Goal: Information Seeking & Learning: Learn about a topic

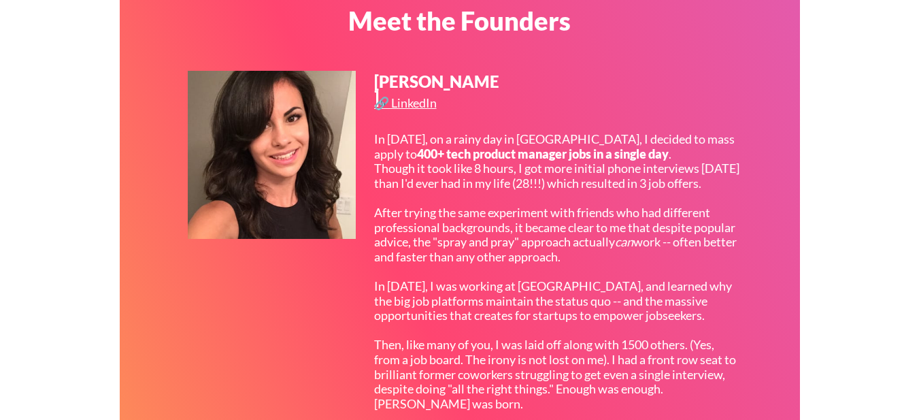
scroll to position [386, 0]
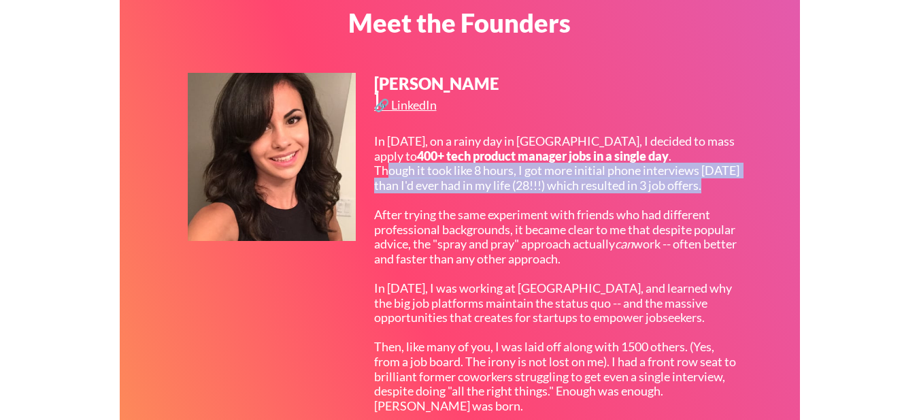
drag, startPoint x: 389, startPoint y: 187, endPoint x: 715, endPoint y: 204, distance: 326.4
click at [715, 204] on div "In [DATE], on a rainy day in [GEOGRAPHIC_DATA], I decided to mass apply to 400+…" at bounding box center [556, 303] width 365 height 338
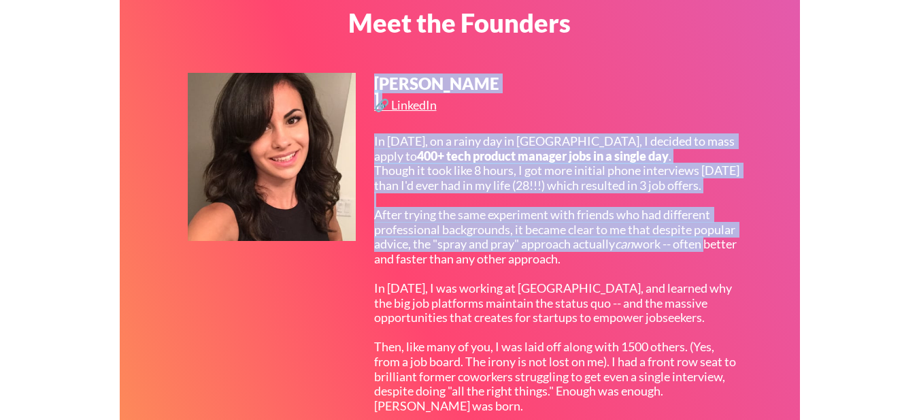
drag, startPoint x: 372, startPoint y: 233, endPoint x: 710, endPoint y: 266, distance: 339.9
click at [710, 266] on div "[PERSON_NAME] 🔗 LinkedIn In [DATE], on a rainy day in [GEOGRAPHIC_DATA], I deci…" at bounding box center [466, 285] width 556 height 425
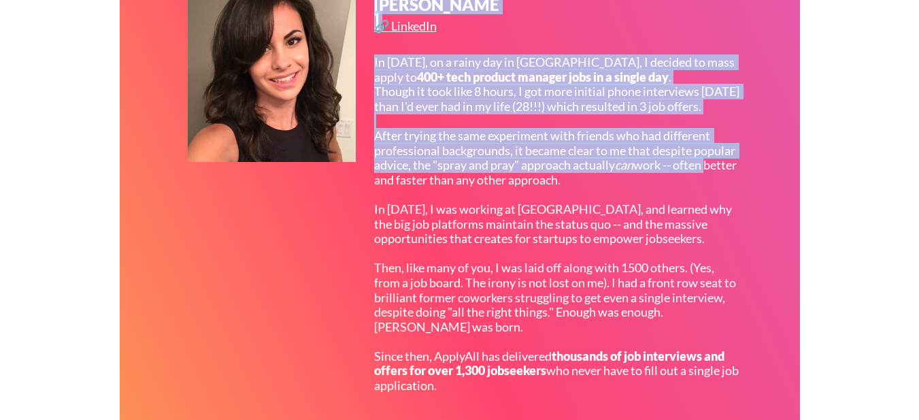
scroll to position [476, 0]
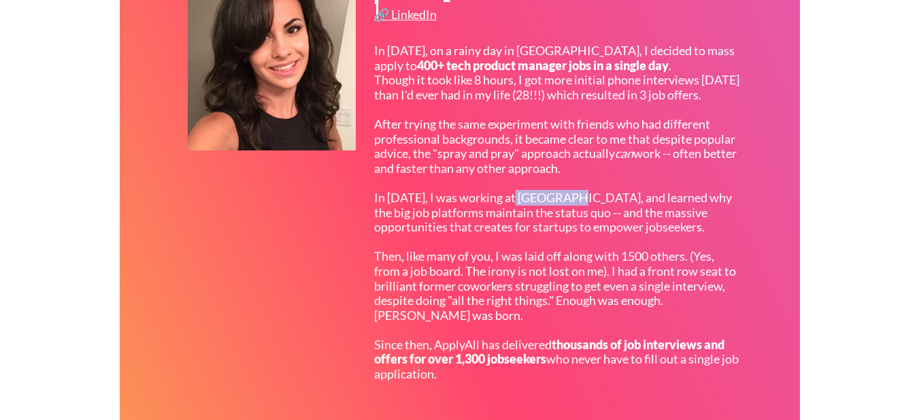
drag, startPoint x: 512, startPoint y: 212, endPoint x: 572, endPoint y: 212, distance: 59.9
click at [572, 212] on div "In [DATE], on a rainy day in [GEOGRAPHIC_DATA], I decided to mass apply to 400+…" at bounding box center [556, 213] width 365 height 338
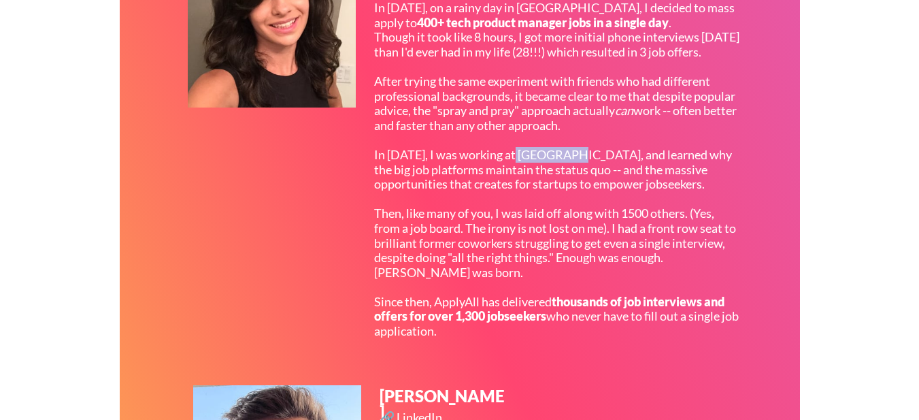
scroll to position [522, 0]
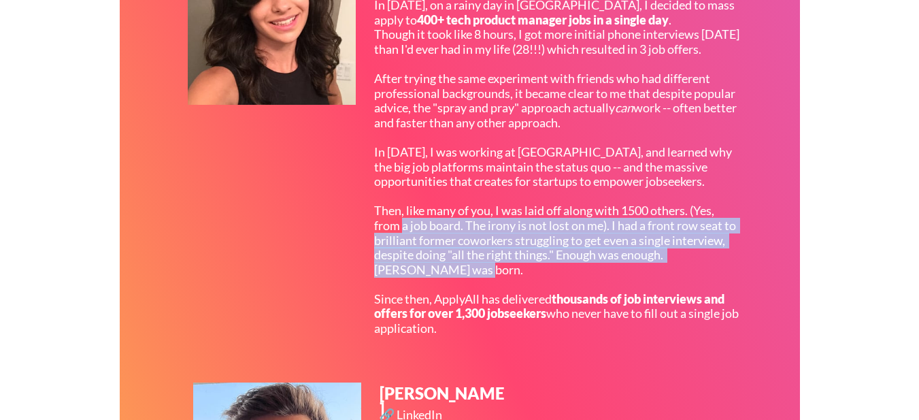
drag, startPoint x: 402, startPoint y: 241, endPoint x: 714, endPoint y: 282, distance: 314.4
click at [714, 282] on div "In [DATE], on a rainy day in [GEOGRAPHIC_DATA], I decided to mass apply to 400+…" at bounding box center [556, 167] width 365 height 338
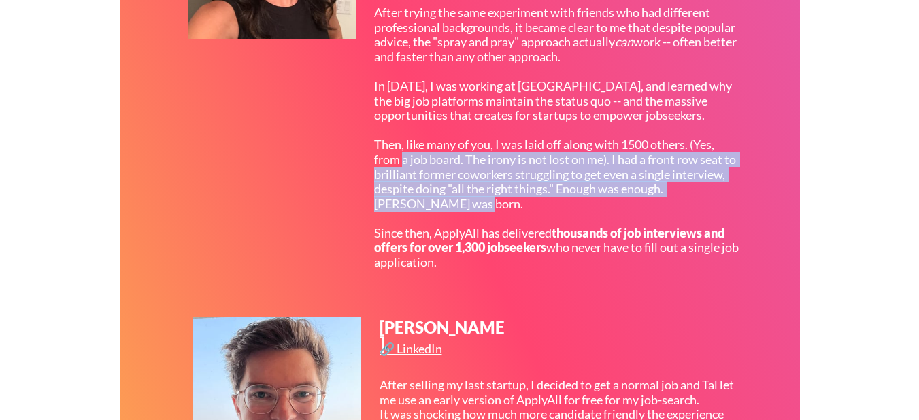
scroll to position [590, 0]
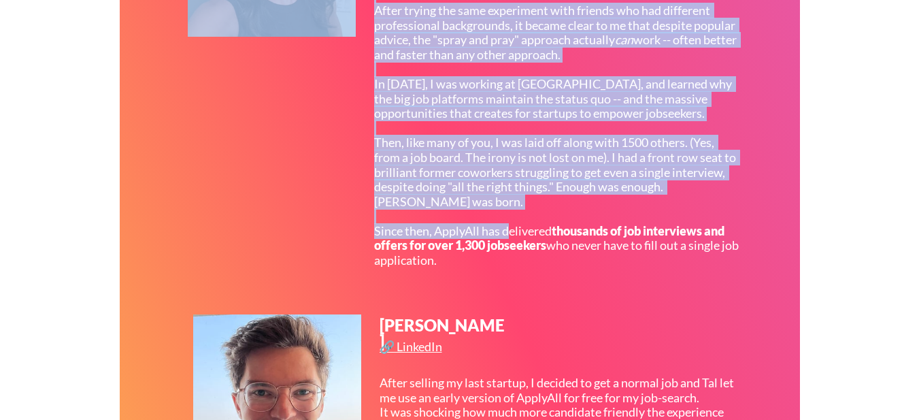
drag, startPoint x: 509, startPoint y: 246, endPoint x: 745, endPoint y: 264, distance: 236.2
click at [745, 264] on div "Meet the Founders [PERSON_NAME] 🔗 LinkedIn In [DATE], on a rainy day in [GEOGRA…" at bounding box center [460, 196] width 681 height 847
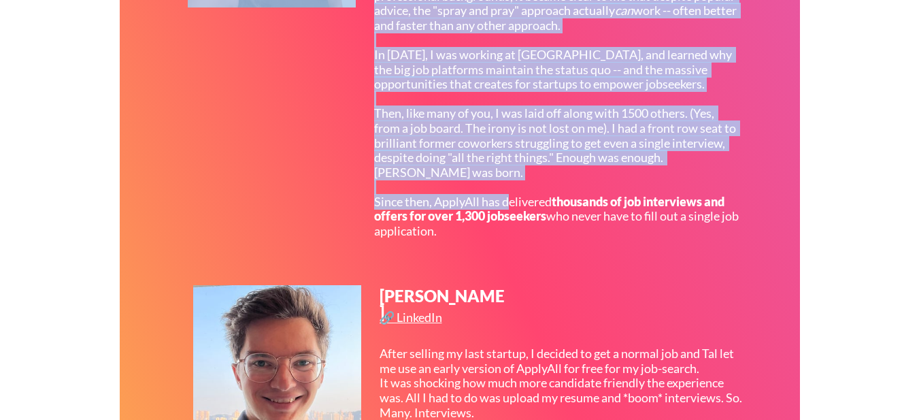
scroll to position [681, 0]
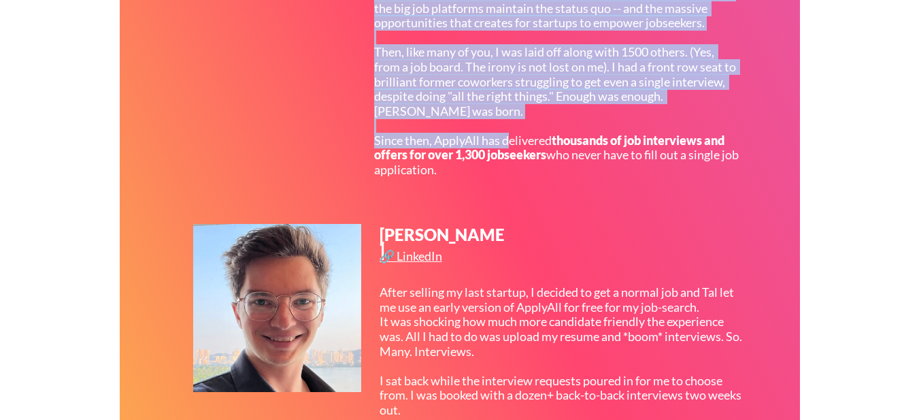
drag, startPoint x: 563, startPoint y: 170, endPoint x: 656, endPoint y: 189, distance: 94.5
click at [656, 178] on div "In [DATE], on a rainy day in [GEOGRAPHIC_DATA], I decided to mass apply to 400+…" at bounding box center [556, 8] width 365 height 338
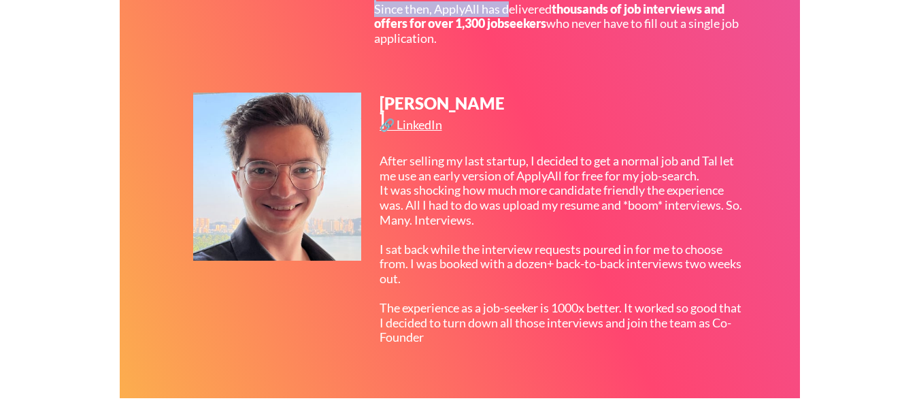
scroll to position [817, 0]
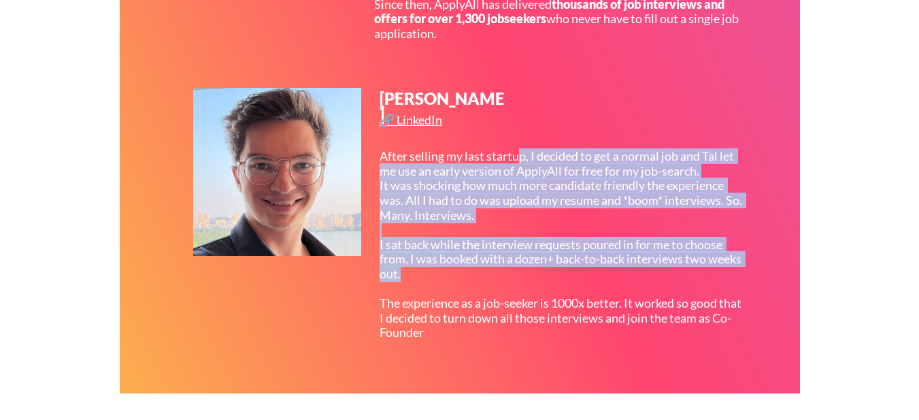
drag, startPoint x: 517, startPoint y: 150, endPoint x: 644, endPoint y: 288, distance: 187.4
click at [648, 294] on div "After selling my last startup, I decided to get a normal job and Tal let me use…" at bounding box center [562, 244] width 365 height 191
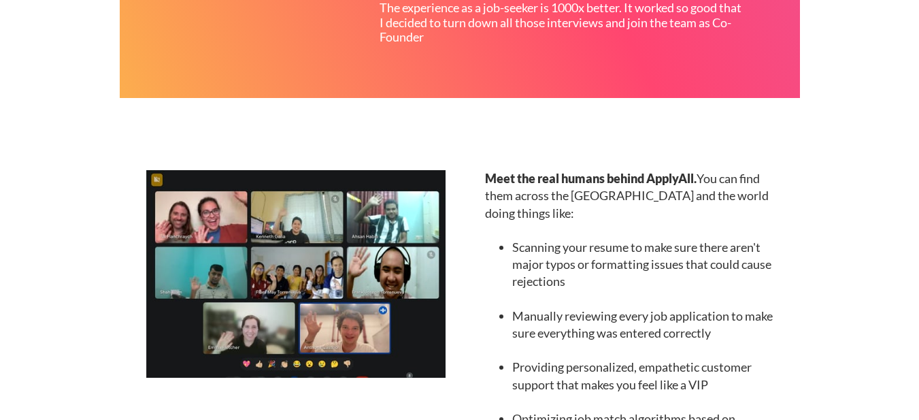
scroll to position [0, 0]
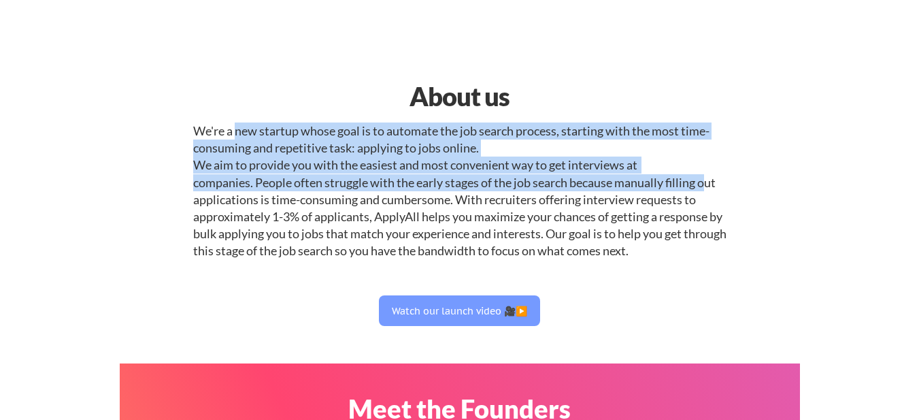
drag, startPoint x: 235, startPoint y: 134, endPoint x: 707, endPoint y: 199, distance: 476.1
click at [707, 199] on div "We're a new startup whose goal is to automate the job search process, starting …" at bounding box center [460, 190] width 534 height 137
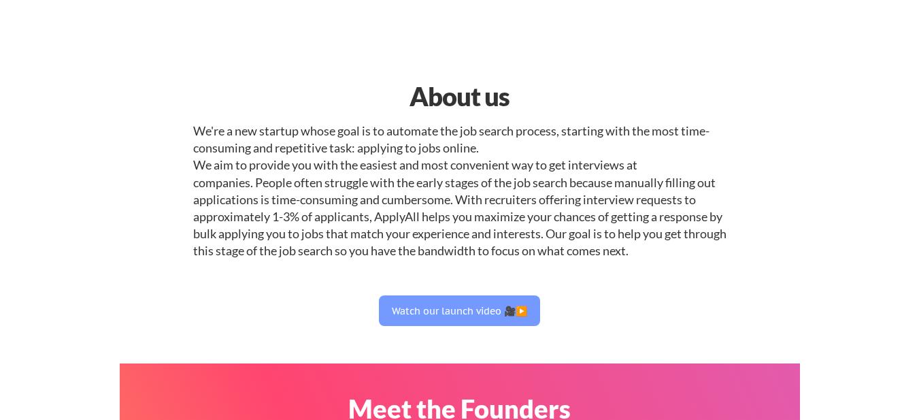
click at [480, 193] on div "We're a new startup whose goal is to automate the job search process, starting …" at bounding box center [460, 190] width 534 height 137
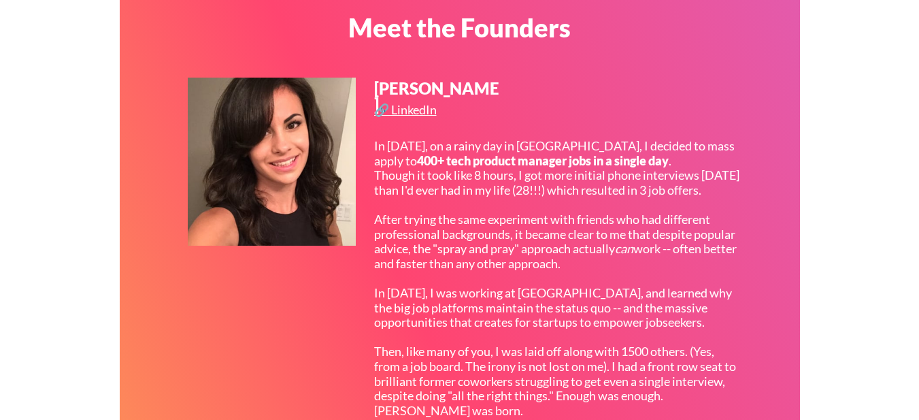
scroll to position [408, 0]
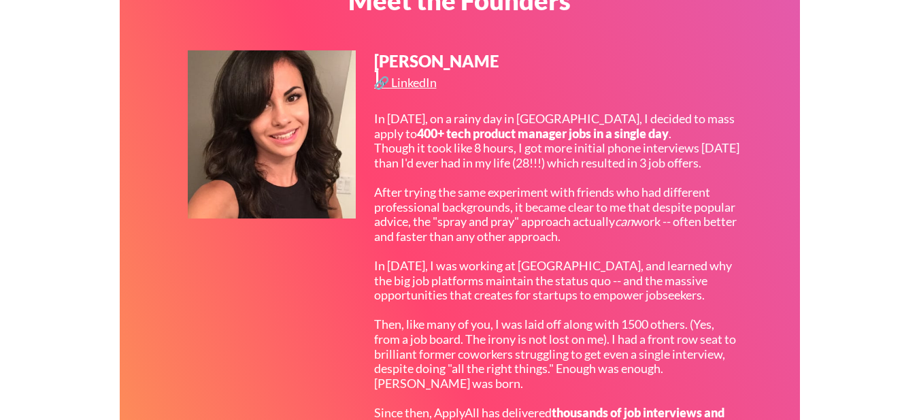
drag, startPoint x: 512, startPoint y: 61, endPoint x: 497, endPoint y: 56, distance: 15.7
click at [497, 56] on div "[PERSON_NAME] 🔗 LinkedIn In [DATE], on a rainy day in [GEOGRAPHIC_DATA], I deci…" at bounding box center [466, 262] width 556 height 425
